Goal: Transaction & Acquisition: Purchase product/service

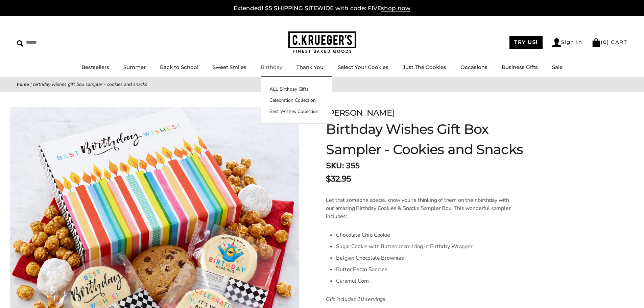
click at [270, 66] on link "Birthday" at bounding box center [272, 67] width 22 height 6
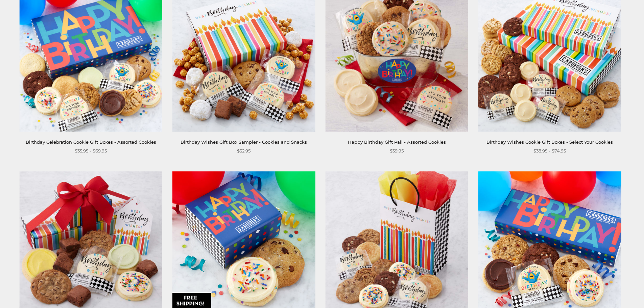
scroll to position [135, 0]
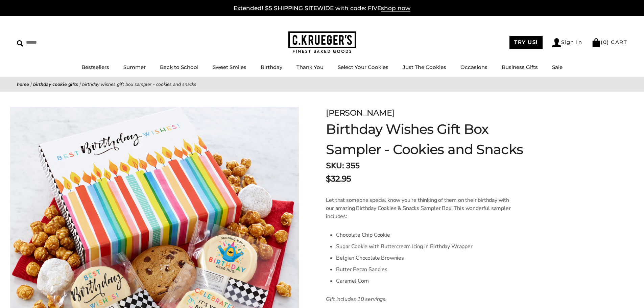
drag, startPoint x: 647, startPoint y: 54, endPoint x: 640, endPoint y: -15, distance: 69.3
click at [271, 68] on link "Birthday" at bounding box center [272, 67] width 22 height 6
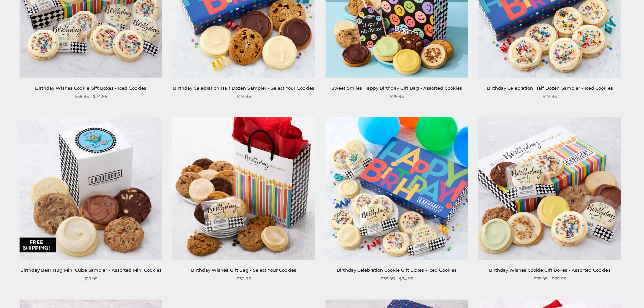
scroll to position [743, 0]
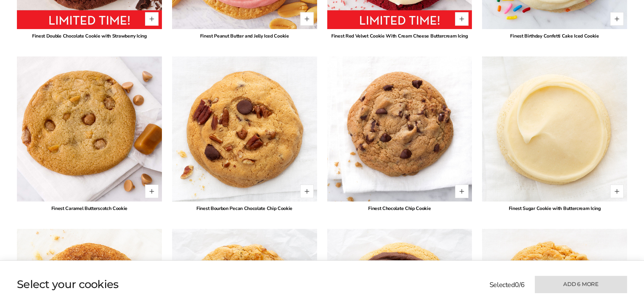
scroll to position [1932, 0]
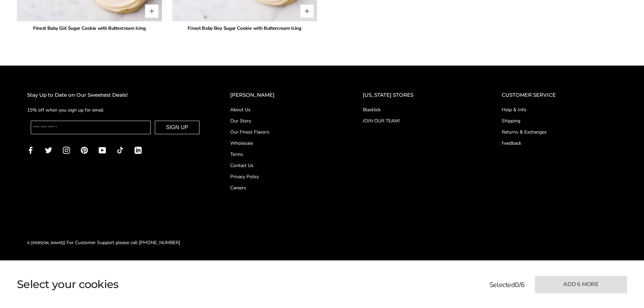
drag, startPoint x: 643, startPoint y: 263, endPoint x: 636, endPoint y: 247, distance: 16.6
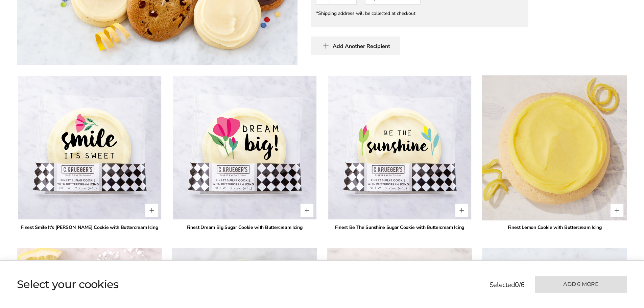
scroll to position [323, 0]
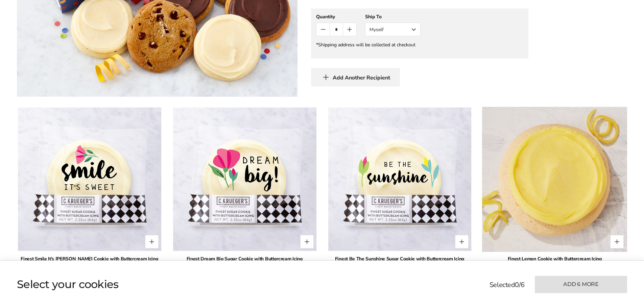
drag, startPoint x: 636, startPoint y: 38, endPoint x: 637, endPoint y: 52, distance: 13.9
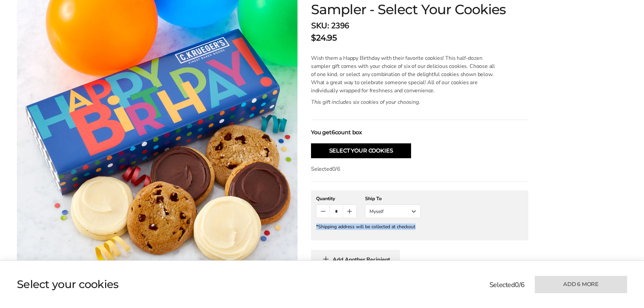
scroll to position [119, 0]
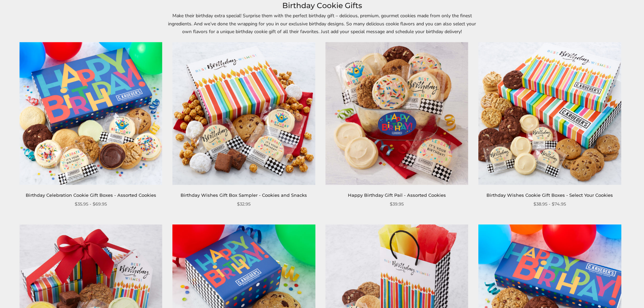
scroll to position [101, 0]
